Goal: Obtain resource: Download file/media

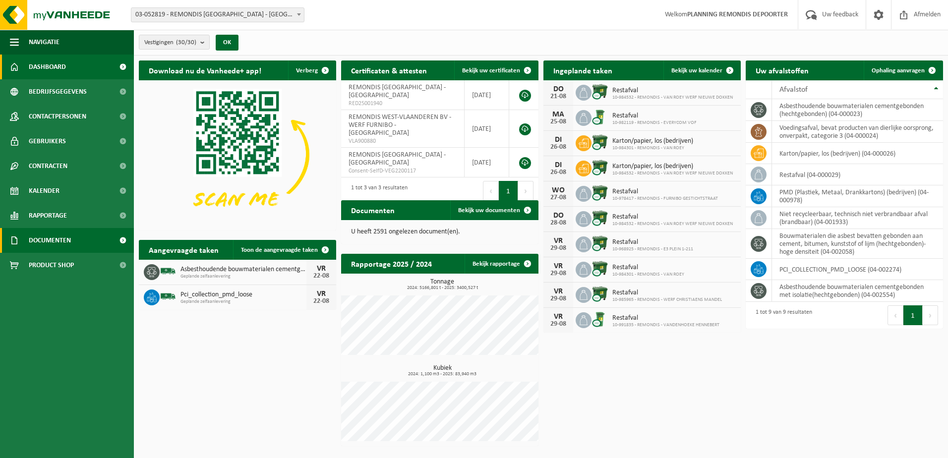
click at [48, 239] on span "Documenten" at bounding box center [50, 240] width 42 height 25
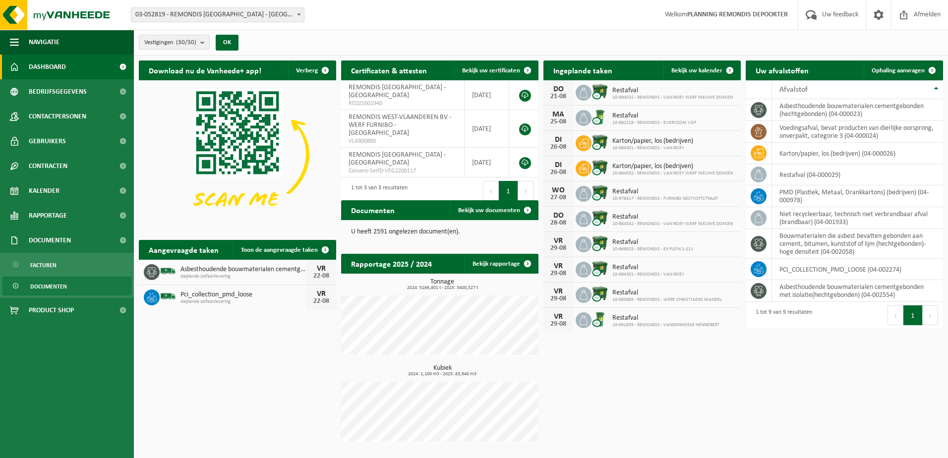
click at [44, 289] on span "Documenten" at bounding box center [48, 286] width 37 height 19
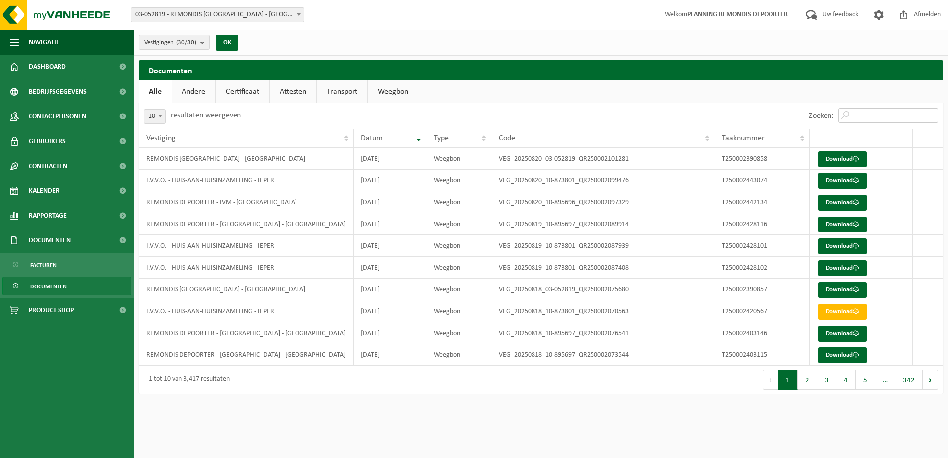
click at [855, 116] on input "Zoeken:" at bounding box center [889, 115] width 100 height 15
paste input "T250002443074"
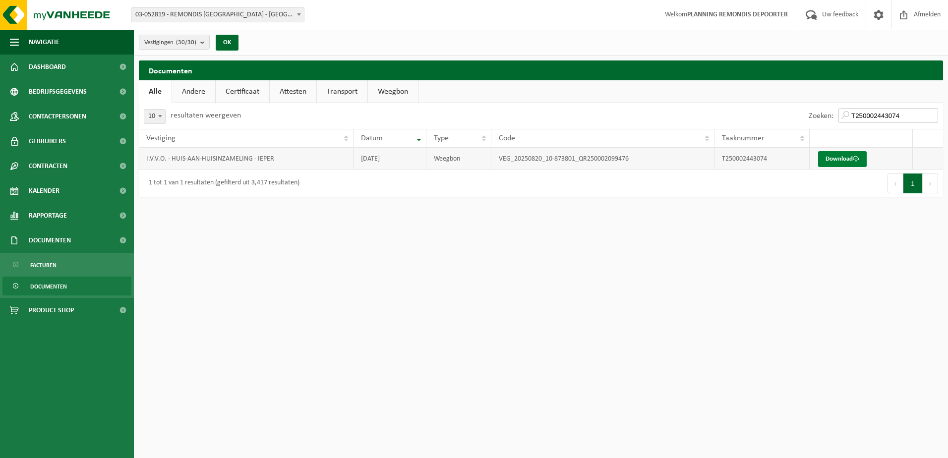
type input "T250002443074"
click at [845, 155] on link "Download" at bounding box center [842, 159] width 49 height 16
